Goal: Find specific page/section: Find specific page/section

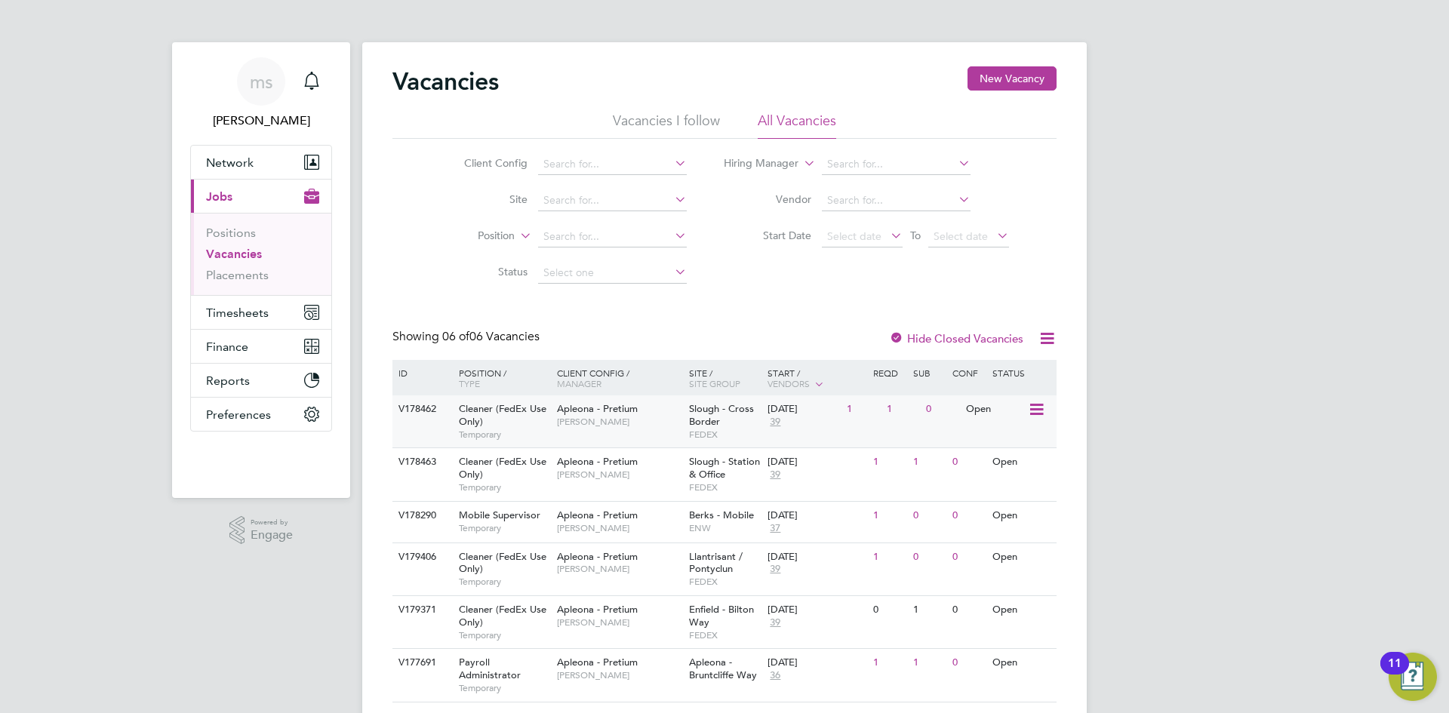
click at [620, 410] on span "Apleona - Pretium" at bounding box center [597, 408] width 81 height 13
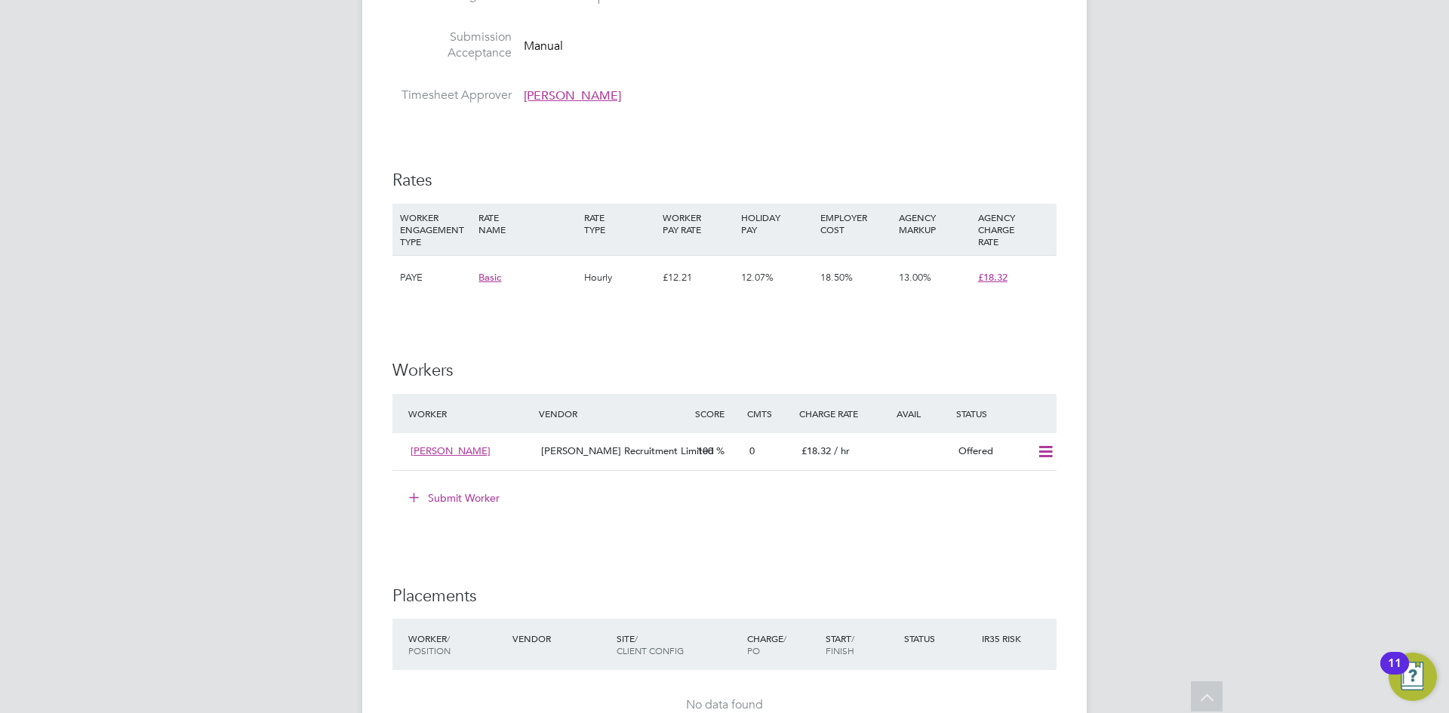
scroll to position [1132, 0]
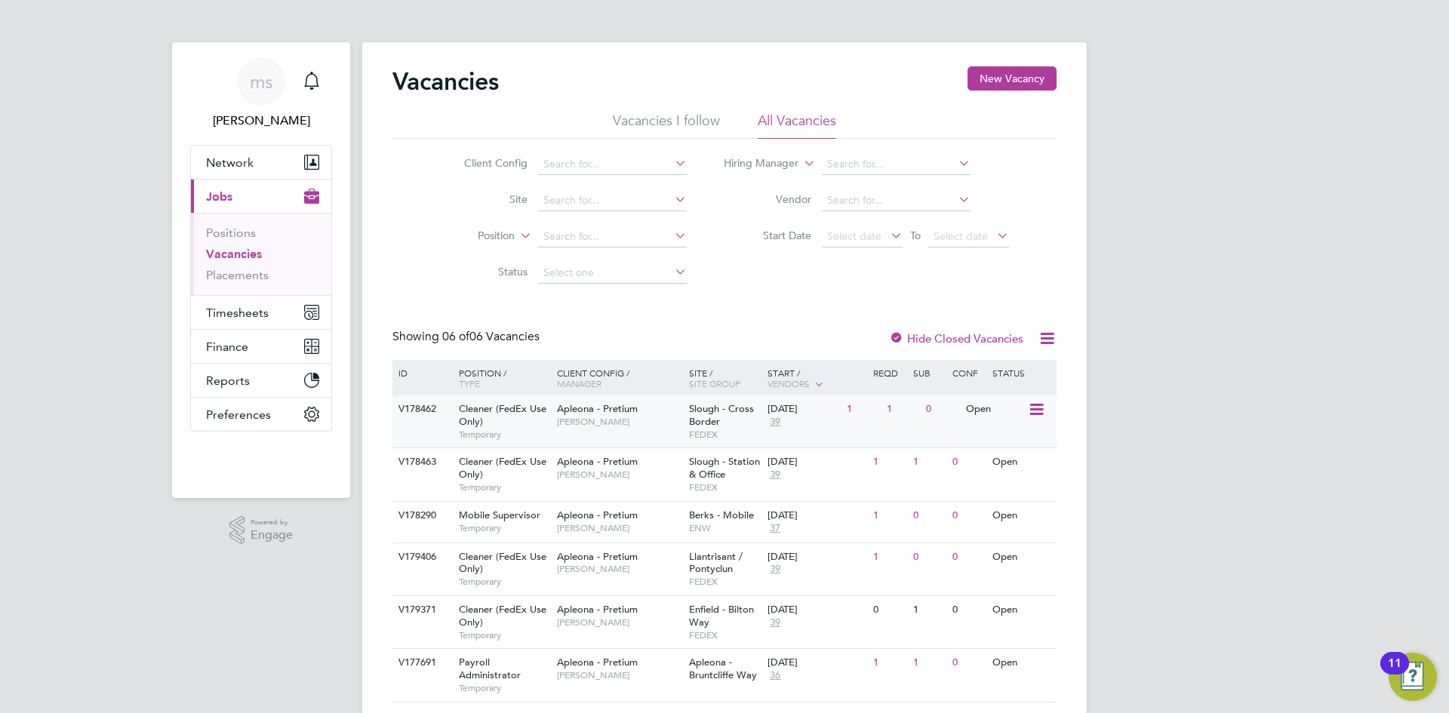
click at [646, 420] on span "[PERSON_NAME]" at bounding box center [619, 422] width 125 height 12
